Goal: Task Accomplishment & Management: Use online tool/utility

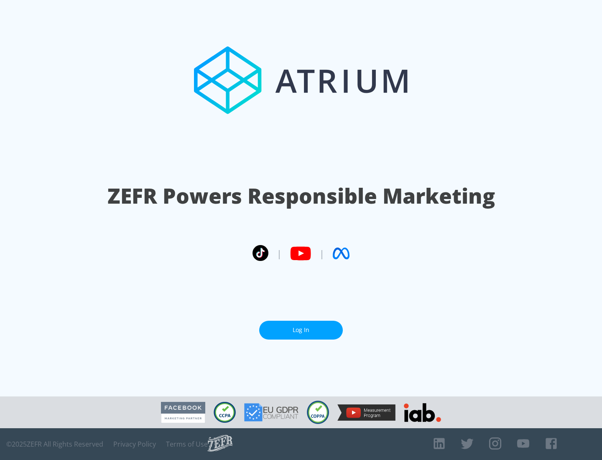
click at [301, 330] on link "Log In" at bounding box center [301, 330] width 84 height 19
